Goal: Task Accomplishment & Management: Use online tool/utility

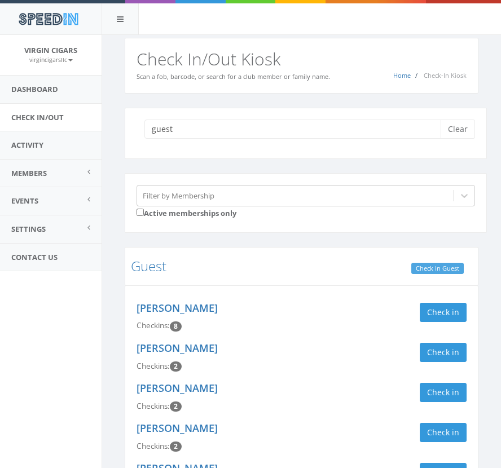
type input "guest"
click at [434, 269] on link "Check In Guest" at bounding box center [437, 269] width 52 height 12
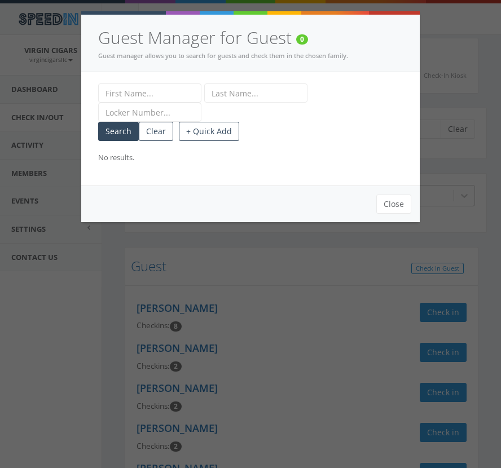
click at [122, 96] on input "text" at bounding box center [149, 92] width 103 height 19
type input "Ben"
click at [255, 91] on input "text" at bounding box center [255, 92] width 103 height 19
type input "[PERSON_NAME]"
click at [216, 130] on button "+ Quick Add" at bounding box center [209, 131] width 60 height 19
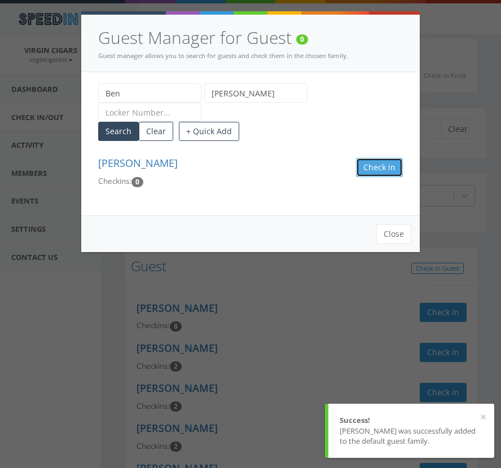
click at [373, 160] on button "Check in Guest" at bounding box center [379, 167] width 47 height 19
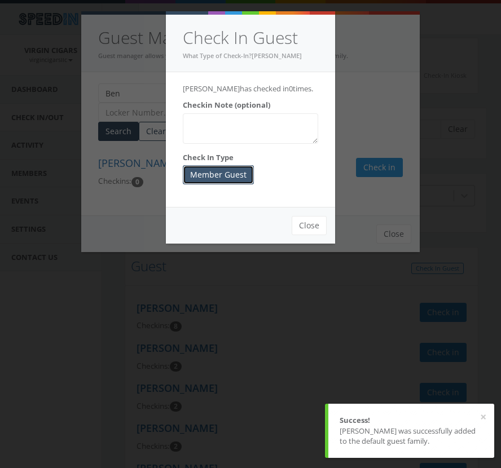
click at [225, 170] on button "Member Guest" at bounding box center [218, 174] width 71 height 19
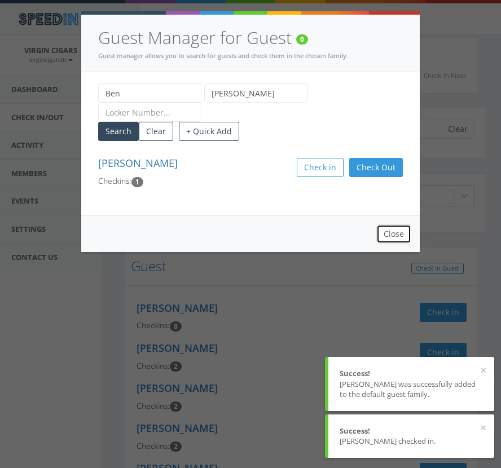
drag, startPoint x: 390, startPoint y: 233, endPoint x: 384, endPoint y: 230, distance: 6.3
click at [390, 231] on button "Close" at bounding box center [393, 233] width 35 height 19
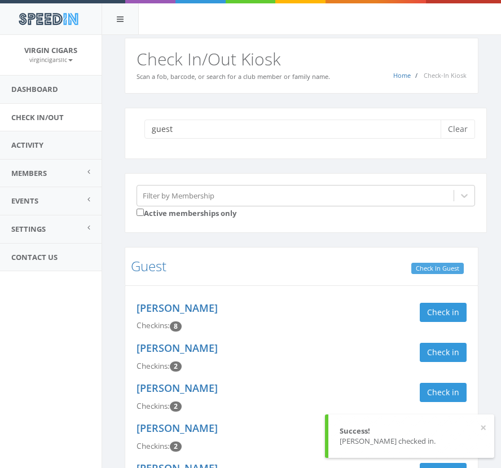
click at [447, 265] on link "Check In Guest" at bounding box center [437, 269] width 52 height 12
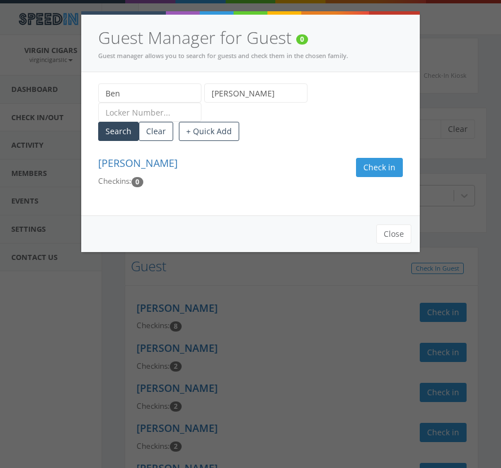
drag, startPoint x: 128, startPoint y: 96, endPoint x: 57, endPoint y: 89, distance: 70.9
click at [55, 87] on div "Guest Manager for Guest 0 Guest manager allows you to search for guests and che…" at bounding box center [250, 234] width 501 height 468
type input "Will"
drag, startPoint x: 210, startPoint y: 94, endPoint x: 172, endPoint y: 91, distance: 37.9
click at [172, 91] on div "[PERSON_NAME]" at bounding box center [250, 102] width 304 height 38
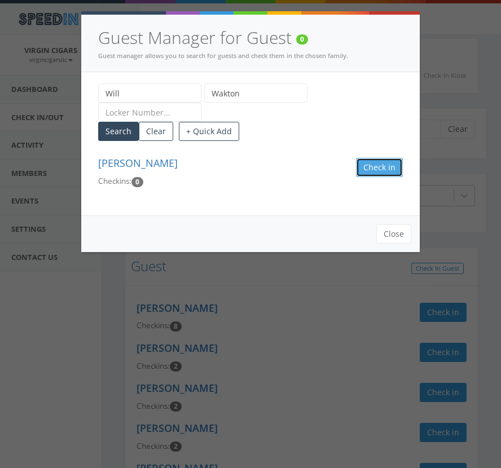
click at [373, 165] on button "Check in Guest" at bounding box center [379, 167] width 47 height 19
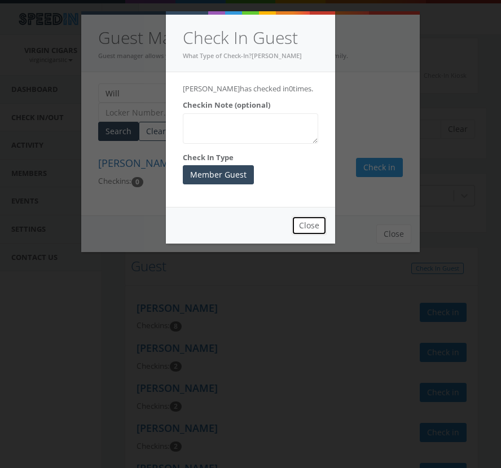
click at [312, 227] on button "Close" at bounding box center [308, 225] width 35 height 19
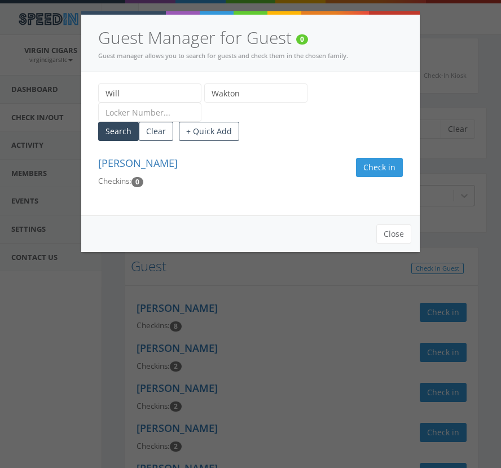
click at [253, 93] on input "Wakton" at bounding box center [255, 92] width 103 height 19
type input "[PERSON_NAME]"
click at [384, 170] on button "Check in Guest" at bounding box center [379, 167] width 47 height 19
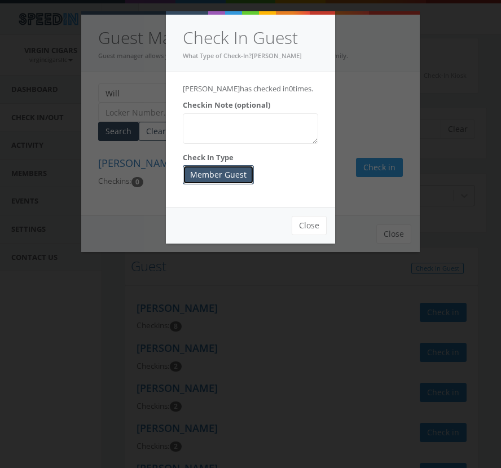
click at [225, 174] on button "Member Guest" at bounding box center [218, 174] width 71 height 19
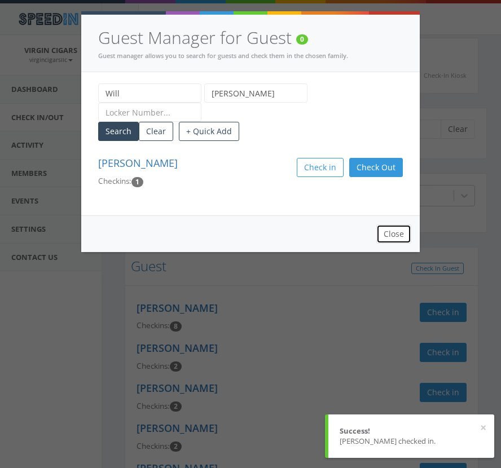
click at [391, 236] on button "Close" at bounding box center [393, 233] width 35 height 19
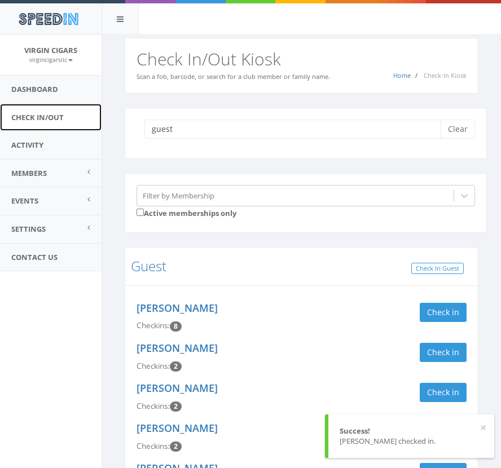
click at [61, 119] on link "Check In/Out" at bounding box center [50, 118] width 101 height 28
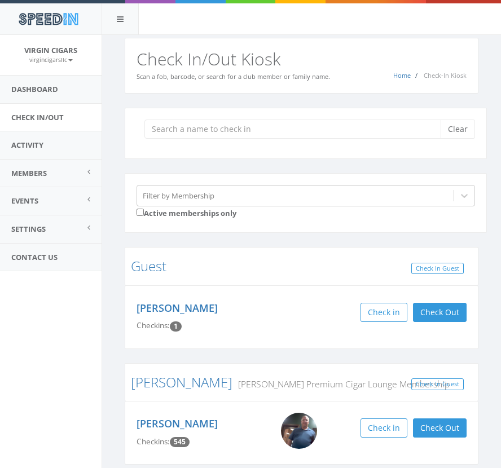
click at [220, 128] on input "search" at bounding box center [296, 129] width 304 height 19
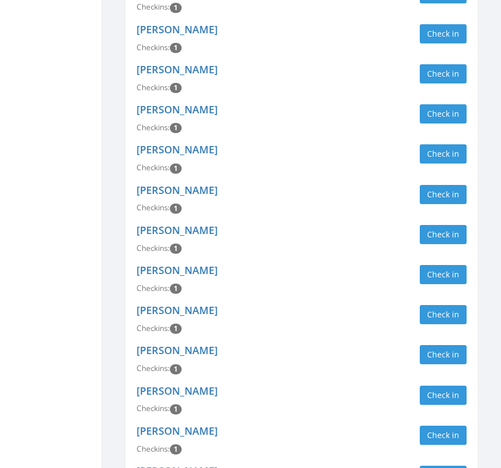
type input "guest"
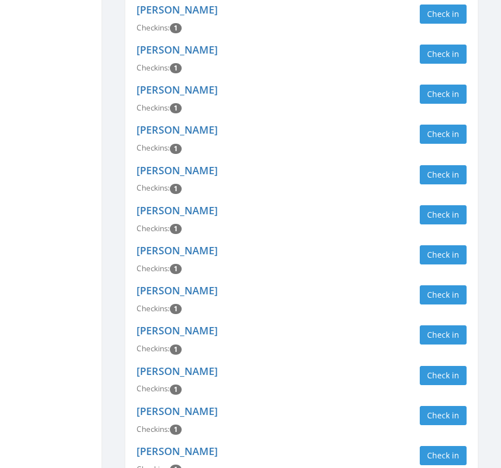
click at [320, 225] on div "Phillip Forbes Checkins: 1 Check in Guest" at bounding box center [301, 220] width 347 height 40
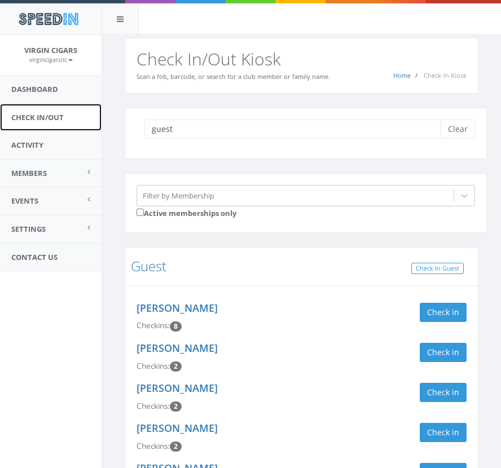
click at [30, 121] on link "Check In/Out" at bounding box center [50, 118] width 101 height 28
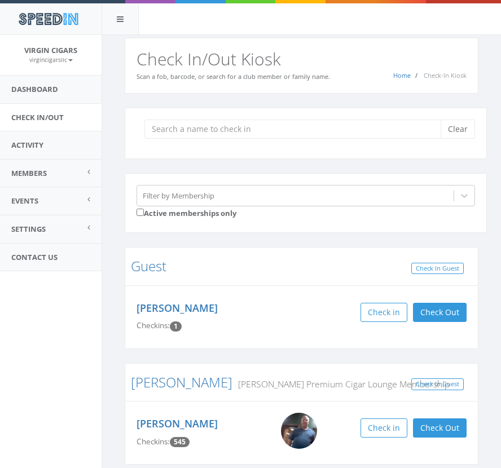
click at [235, 127] on input "search" at bounding box center [296, 129] width 304 height 19
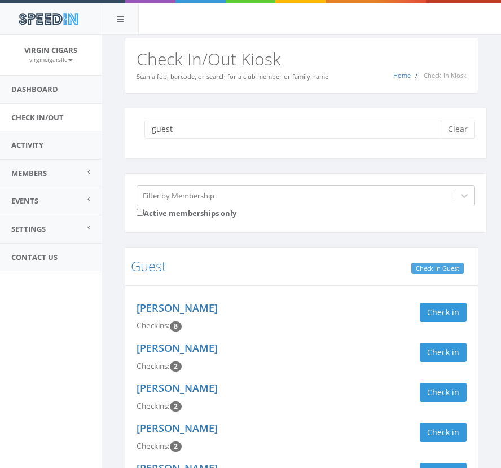
type input "guest"
click at [425, 265] on link "Check In Guest" at bounding box center [437, 269] width 52 height 12
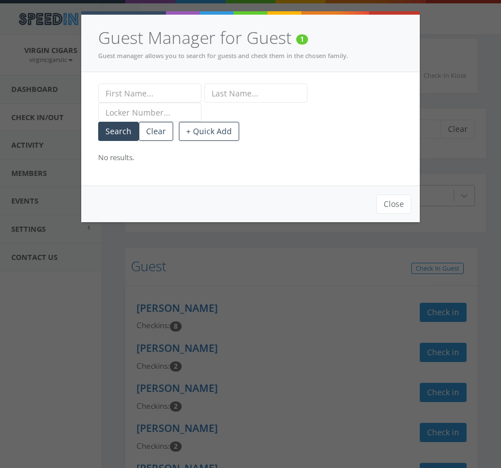
click at [175, 96] on input "text" at bounding box center [149, 92] width 103 height 19
type input "Will"
click at [262, 97] on input "text" at bounding box center [255, 92] width 103 height 19
type input "[PERSON_NAME]"
click at [221, 131] on button "+ Quick Add" at bounding box center [209, 131] width 60 height 19
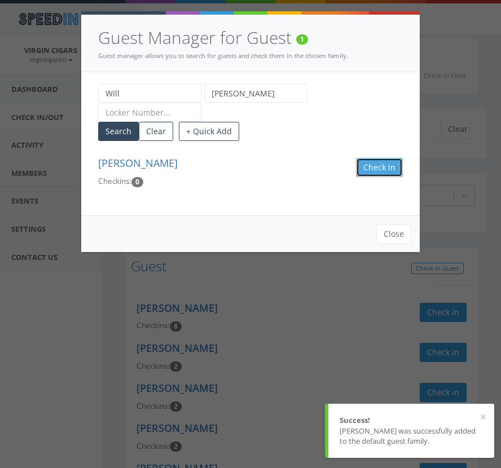
click at [364, 166] on button "Check in Guest" at bounding box center [379, 167] width 47 height 19
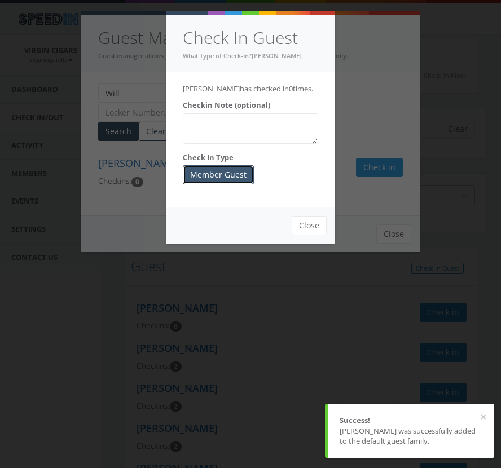
drag, startPoint x: 215, startPoint y: 174, endPoint x: 223, endPoint y: 181, distance: 10.4
click at [216, 174] on button "Member Guest" at bounding box center [218, 174] width 71 height 19
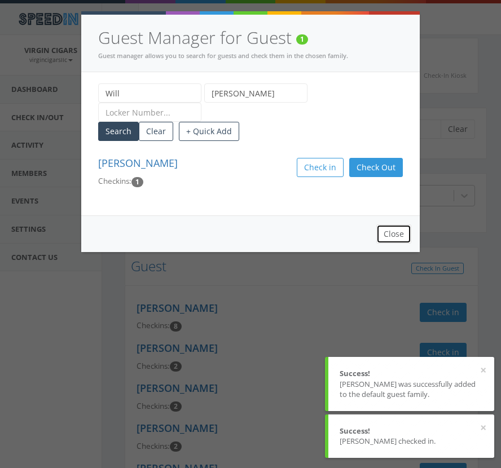
drag, startPoint x: 393, startPoint y: 235, endPoint x: 330, endPoint y: 237, distance: 63.2
click at [393, 235] on button "Close" at bounding box center [393, 233] width 35 height 19
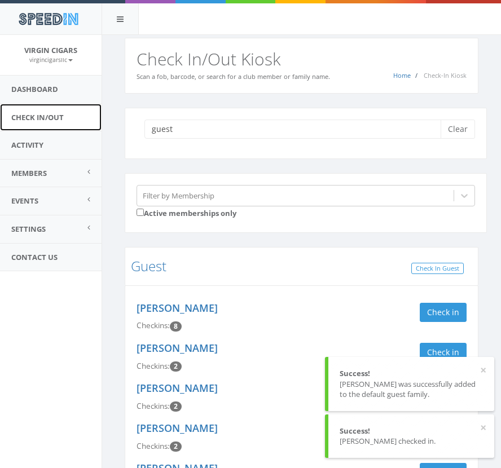
click at [53, 112] on link "Check In/Out" at bounding box center [50, 118] width 101 height 28
